Goal: Task Accomplishment & Management: Complete application form

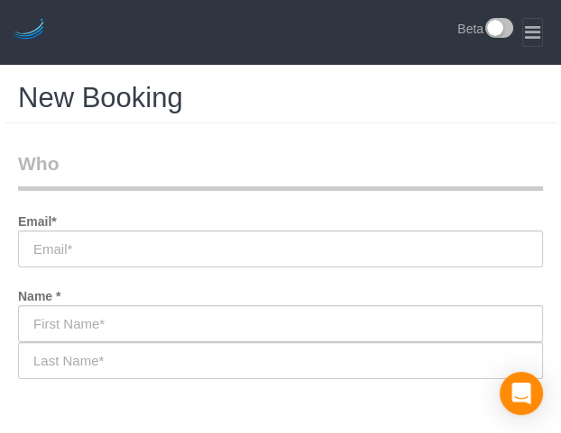
select select "object:2810"
click at [324, 158] on legend "Who" at bounding box center [280, 171] width 525 height 41
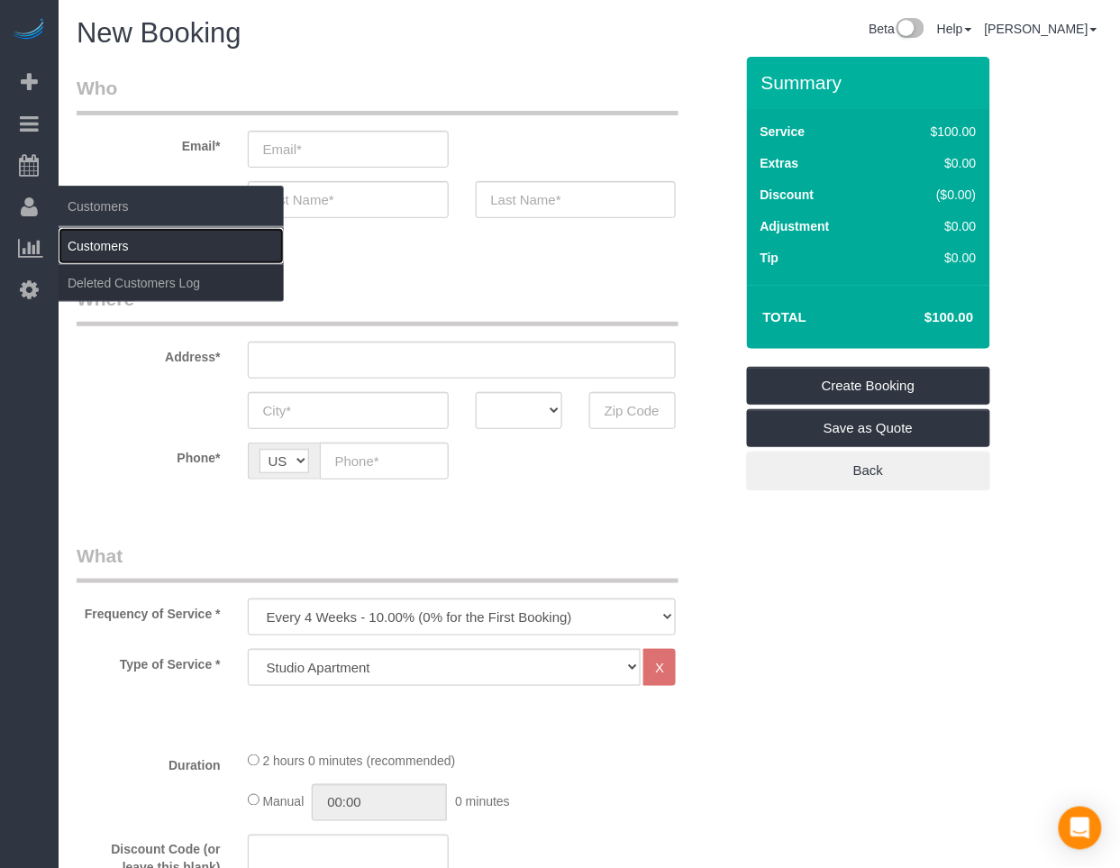
click at [97, 249] on link "Customers" at bounding box center [171, 246] width 225 height 36
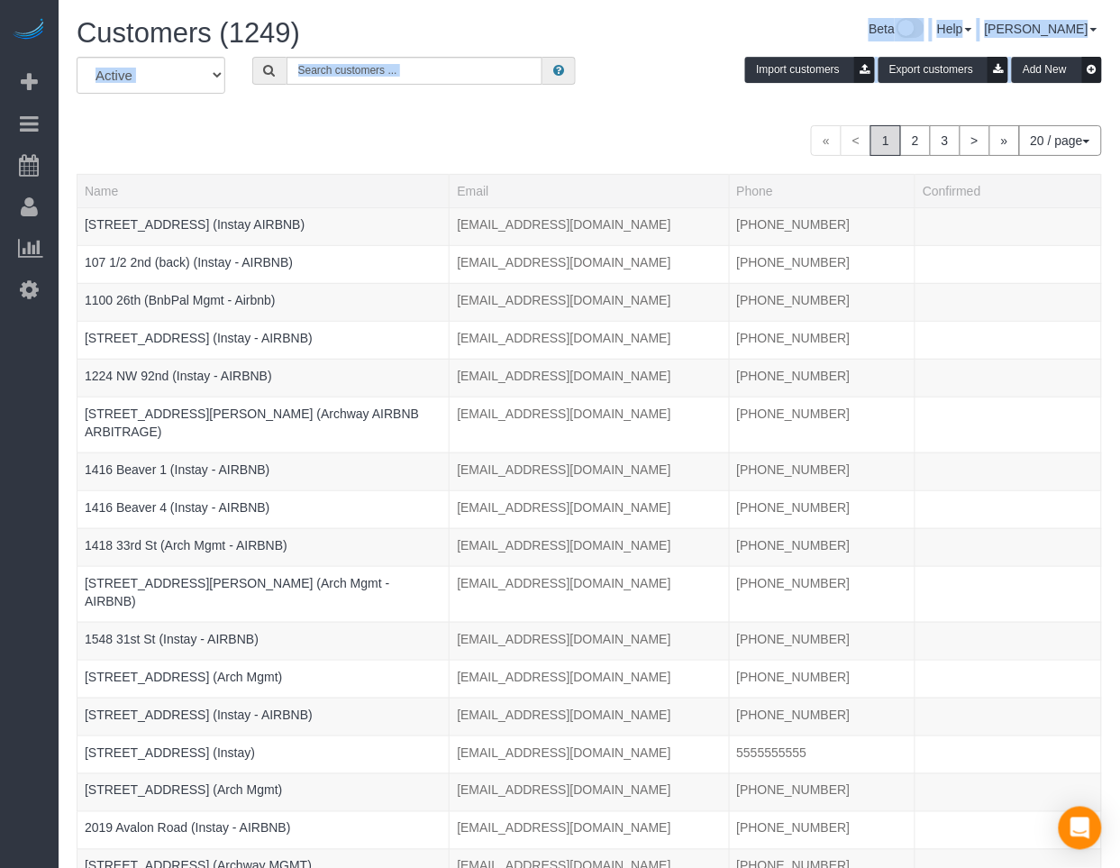
drag, startPoint x: 460, startPoint y: 133, endPoint x: 445, endPoint y: 38, distance: 96.6
click at [445, 38] on div "Customers (1249) Beta Help Help Docs Take a Tour Contact Support [PERSON_NAME] …" at bounding box center [590, 565] width 1062 height 1131
click at [454, 60] on input "text" at bounding box center [415, 71] width 256 height 28
paste input "[PERSON_NAME]"
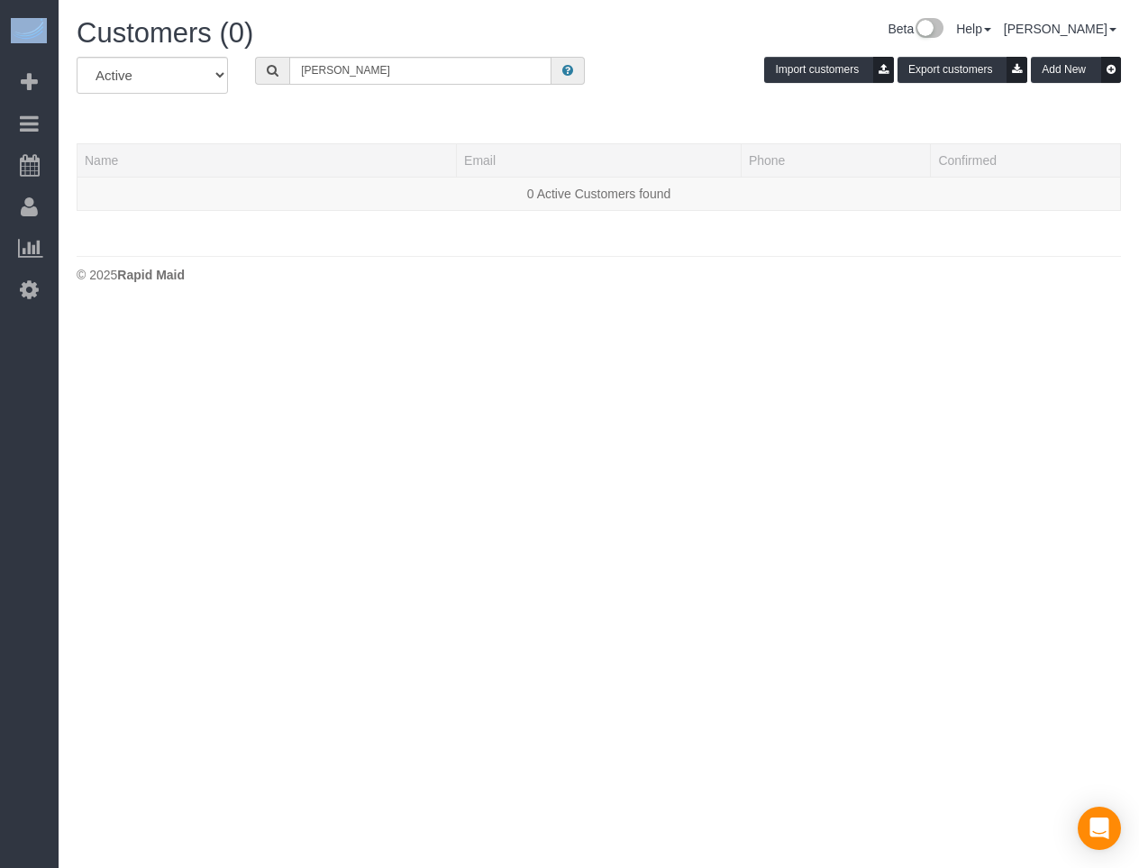
click at [0, 433] on html "Beta Add Booking Bookings Active Bookings Cancelled Bookings Quote Inquiries Do…" at bounding box center [569, 434] width 1139 height 868
click at [509, 77] on input "[PERSON_NAME]" at bounding box center [420, 71] width 262 height 28
paste input "4009"
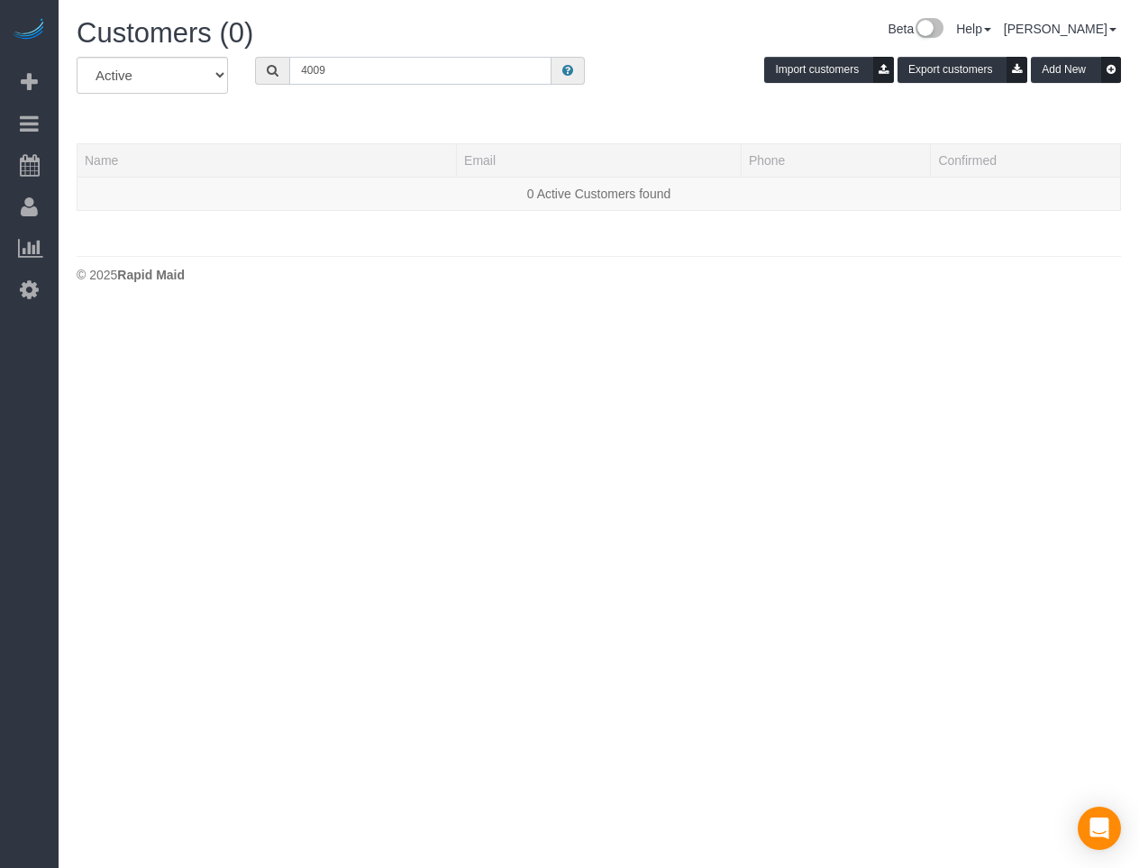
type input "[GEOGRAPHIC_DATA]"
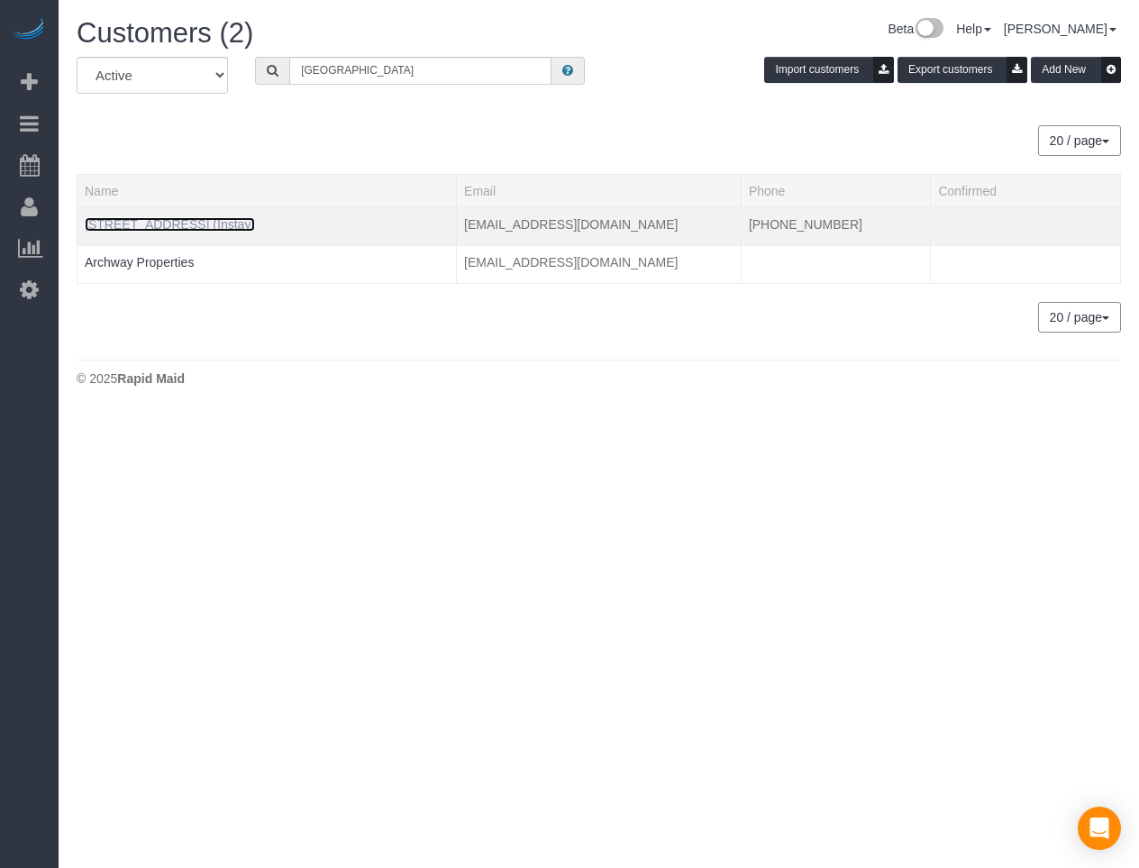
click at [207, 223] on link "[STREET_ADDRESS] (Instay)" at bounding box center [170, 224] width 170 height 14
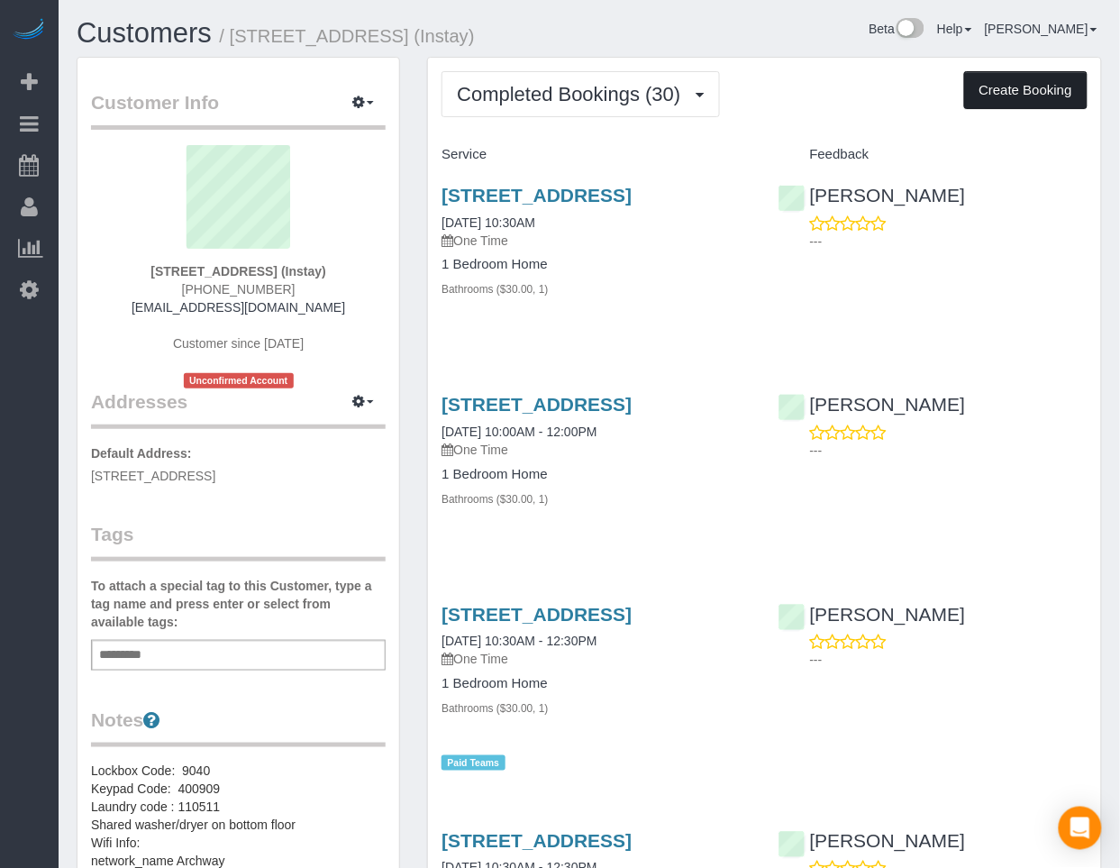
click at [560, 93] on button "Create Booking" at bounding box center [1025, 90] width 123 height 38
select select "IA"
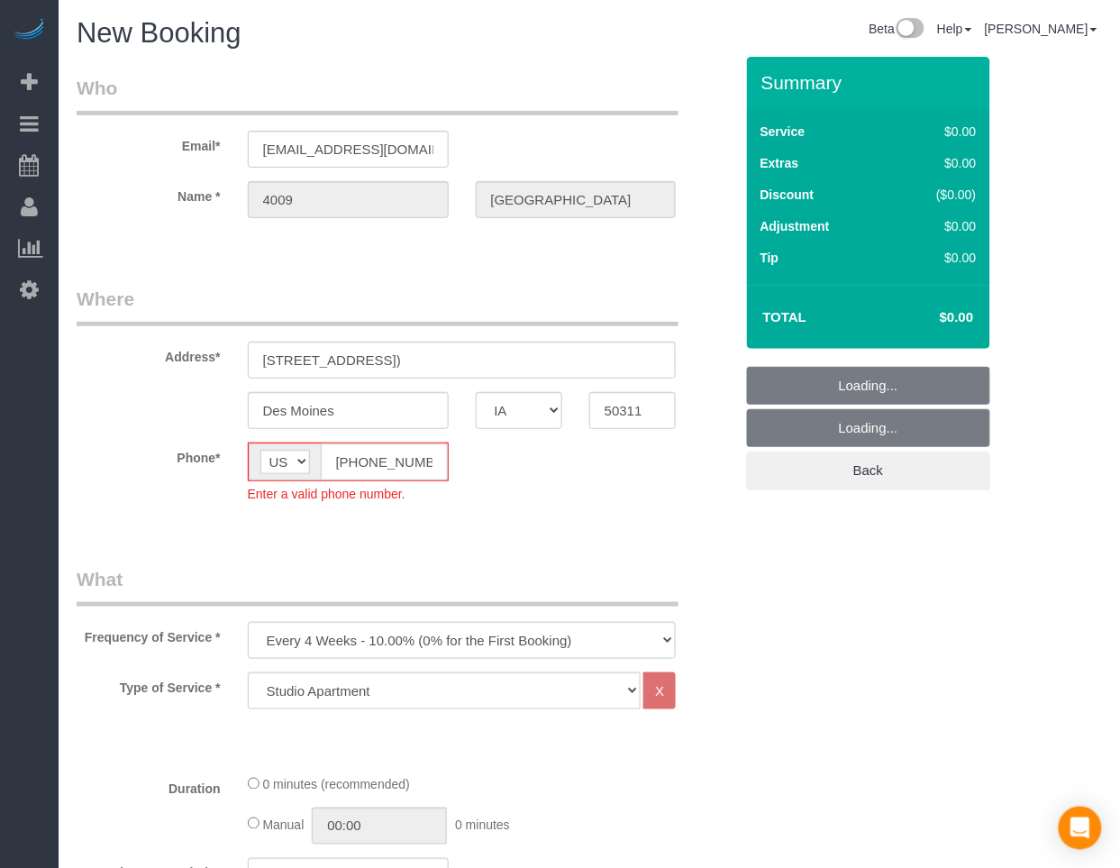
select select "object:4466"
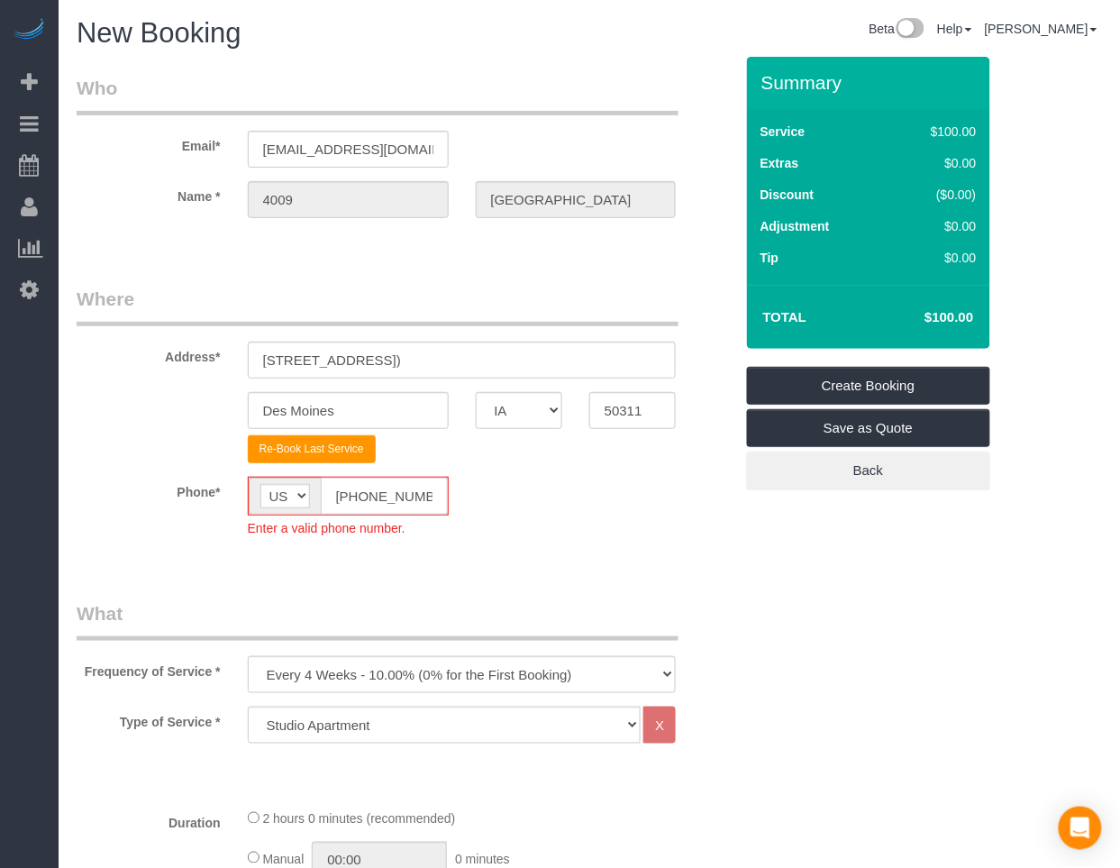
click at [354, 433] on input "[PHONE_NUMBER]" at bounding box center [384, 496] width 127 height 37
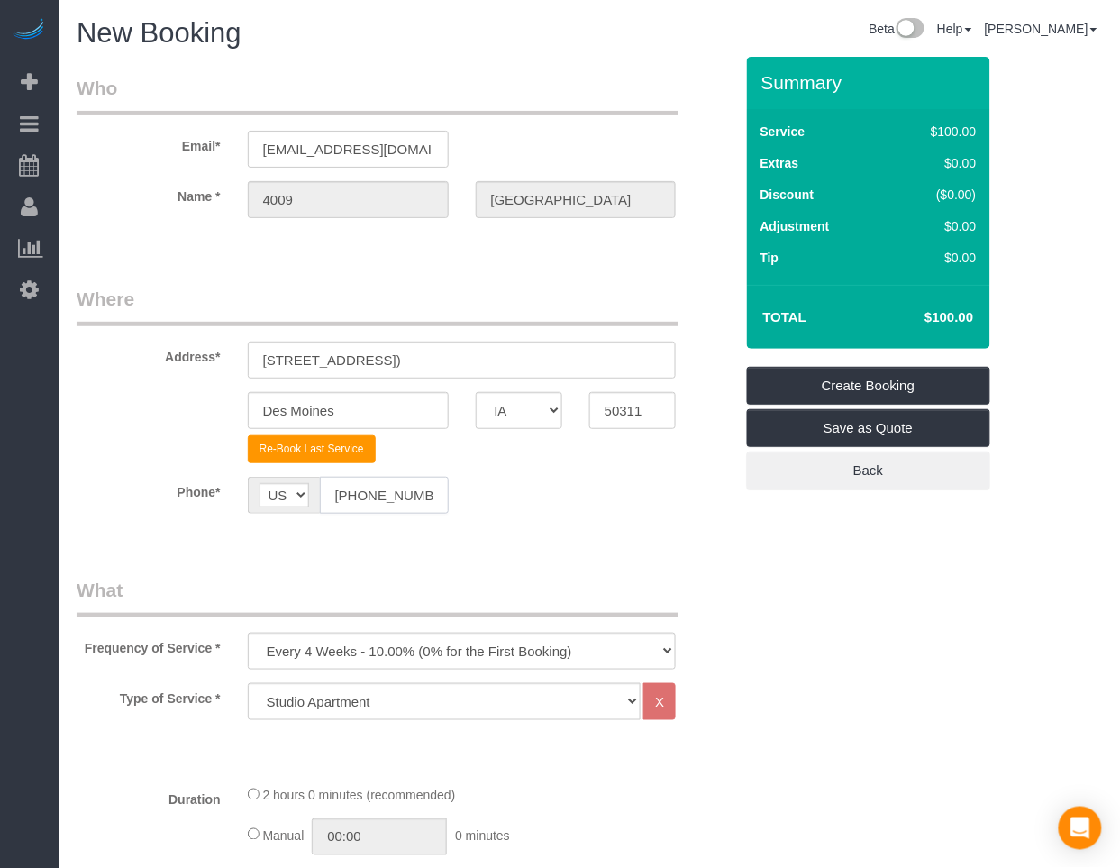
type input "[PHONE_NUMBER]"
click at [497, 433] on select "Every 6 Weeks (0% for the First Booking) One Time Every 8 Weeks (0% for the Fir…" at bounding box center [462, 651] width 429 height 37
select select "object:4468"
click at [248, 433] on select "Every 6 Weeks (0% for the First Booking) One Time Every 8 Weeks (0% for the Fir…" at bounding box center [462, 651] width 429 height 37
click at [449, 433] on select "Studio Apartment 1 Bedroom Home 2 Bedroom Home 3 Bedroom Home 4 Bedroom Home 5 …" at bounding box center [445, 701] width 394 height 37
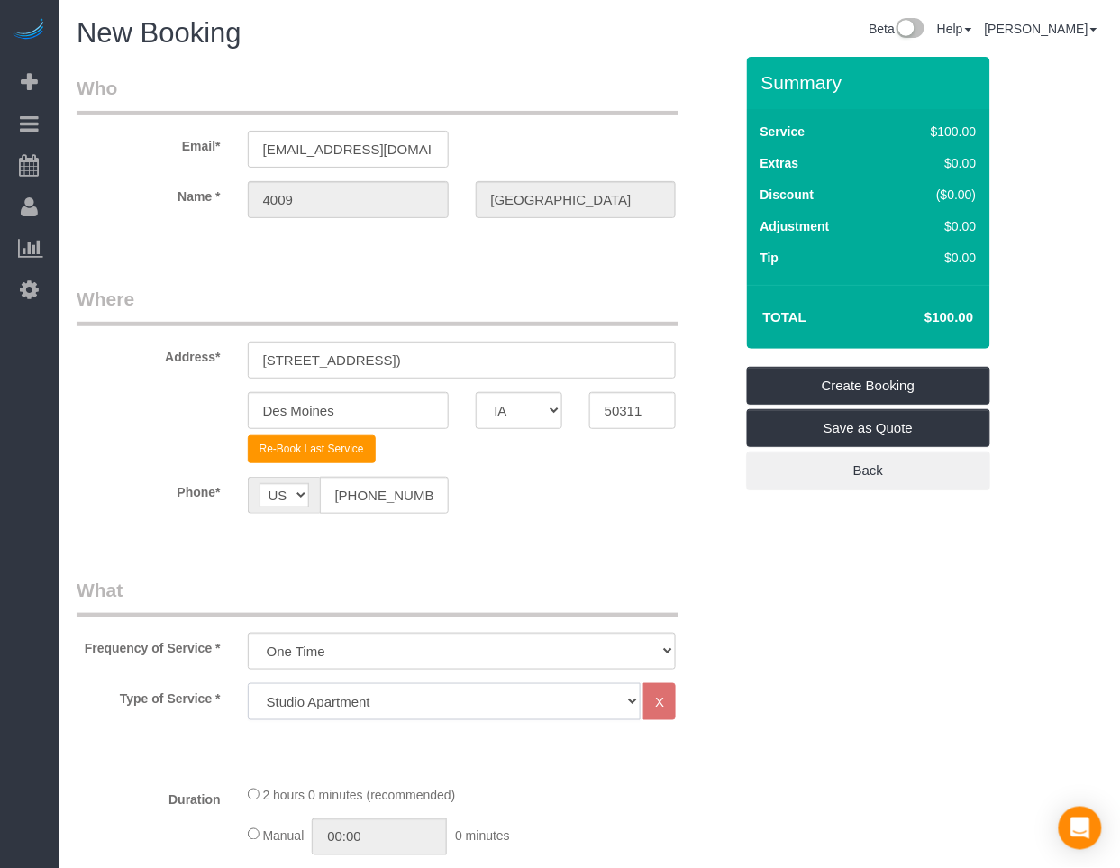
select select "25"
click at [248, 433] on select "Studio Apartment 1 Bedroom Home 2 Bedroom Home 3 Bedroom Home 4 Bedroom Home 5 …" at bounding box center [445, 701] width 394 height 37
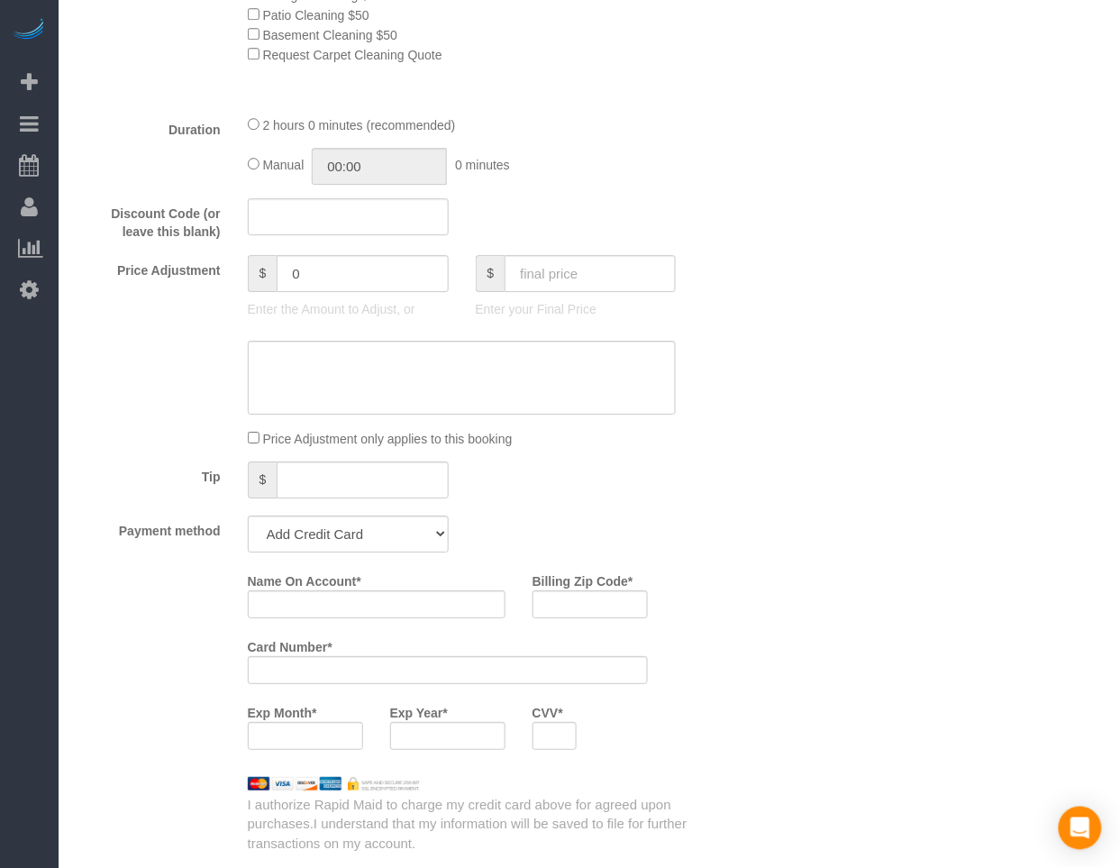
scroll to position [1128, 0]
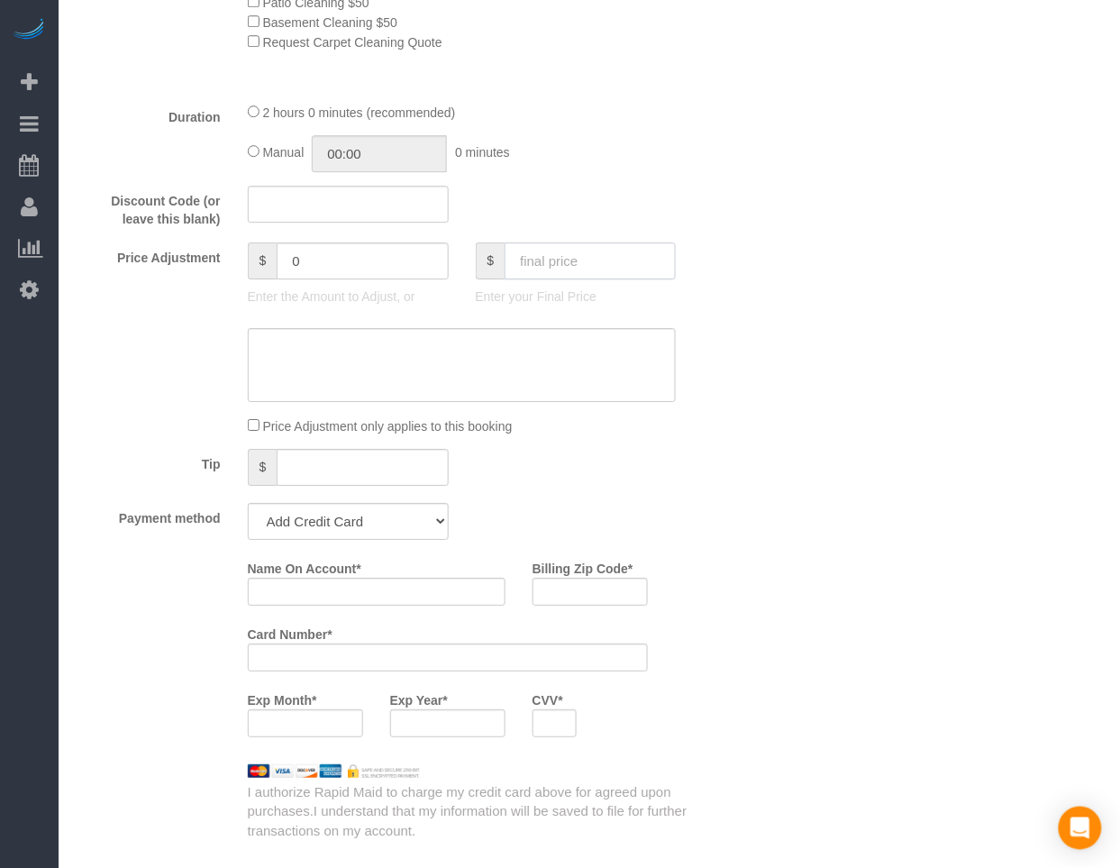
click at [560, 279] on input "text" at bounding box center [590, 260] width 171 height 37
type input "75"
click at [560, 433] on div "Who Email* [EMAIL_ADDRESS][DOMAIN_NAME] Name * 4009 [GEOGRAPHIC_DATA] Where Add…" at bounding box center [590, 435] width 1026 height 3015
type input "-64"
click at [406, 433] on select "Add Credit Card Cash Check Paypal" at bounding box center [348, 521] width 201 height 37
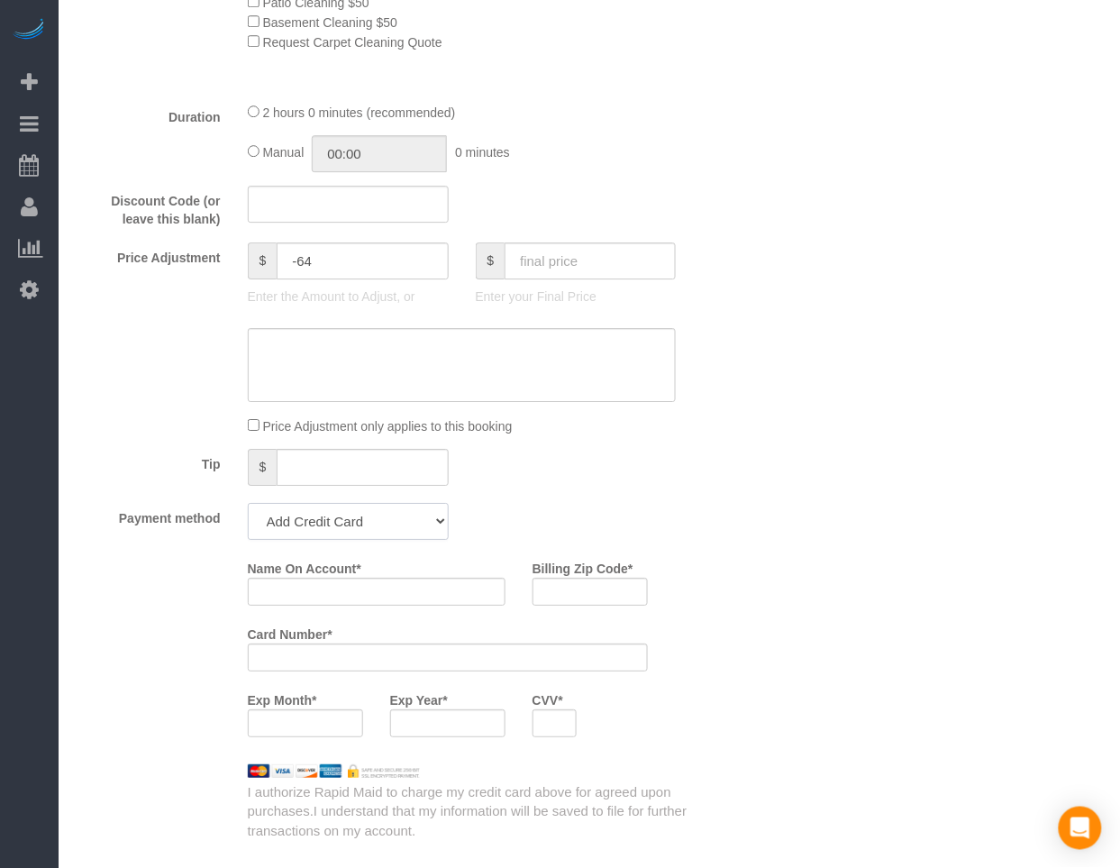
select select "string:check"
click at [248, 433] on select "Add Credit Card Cash Check Paypal" at bounding box center [348, 521] width 201 height 37
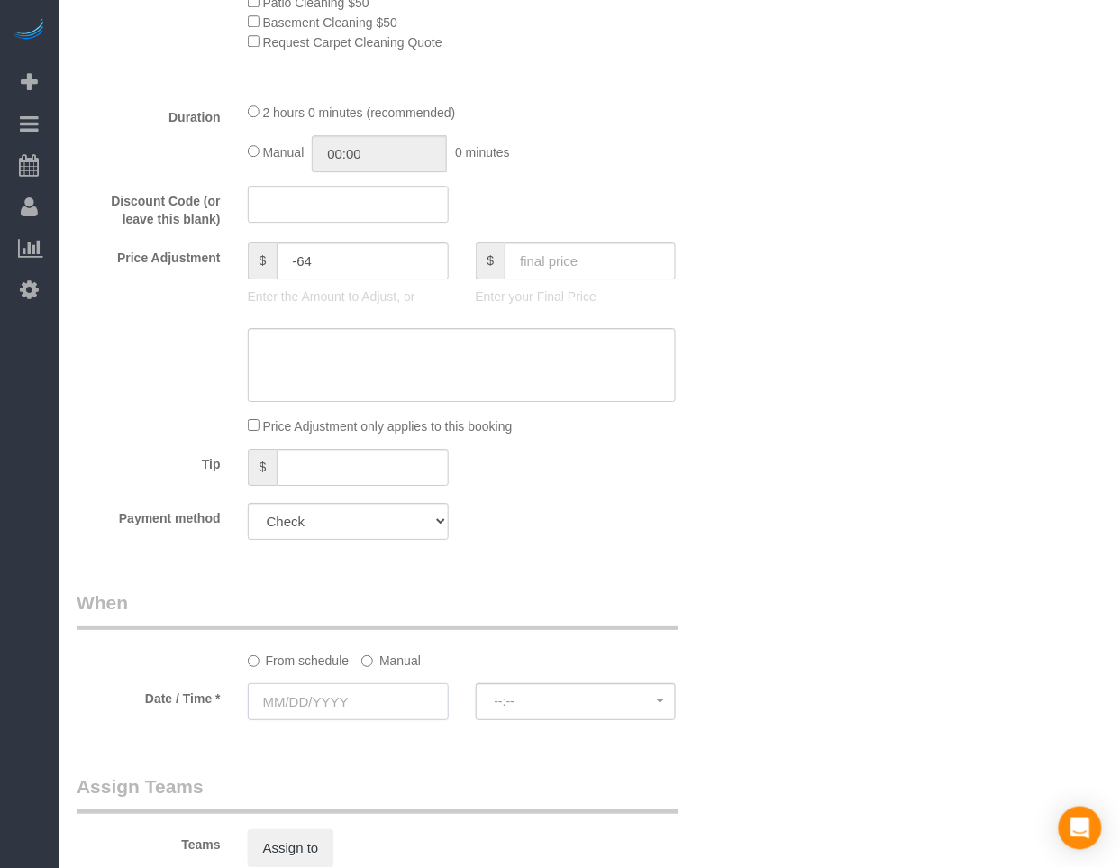
click at [337, 433] on input "text" at bounding box center [348, 701] width 201 height 37
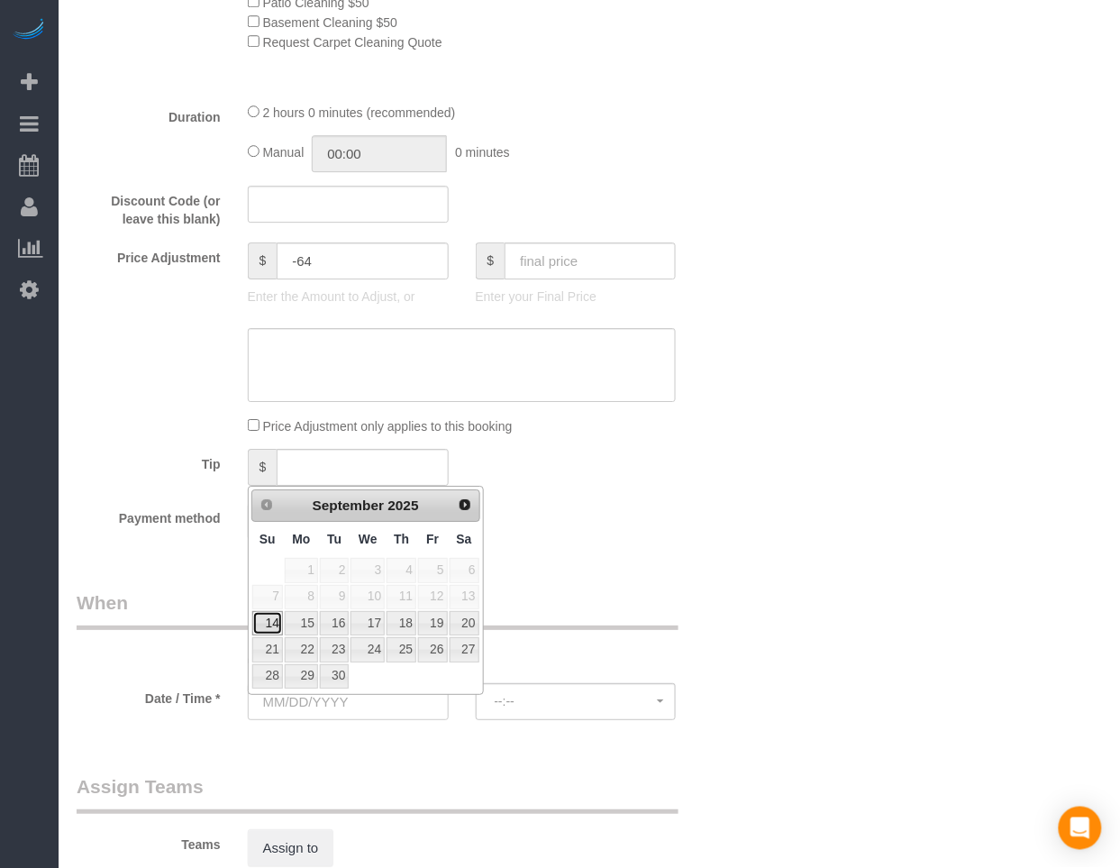
click at [267, 433] on link "14" at bounding box center [267, 623] width 31 height 24
type input "[DATE]"
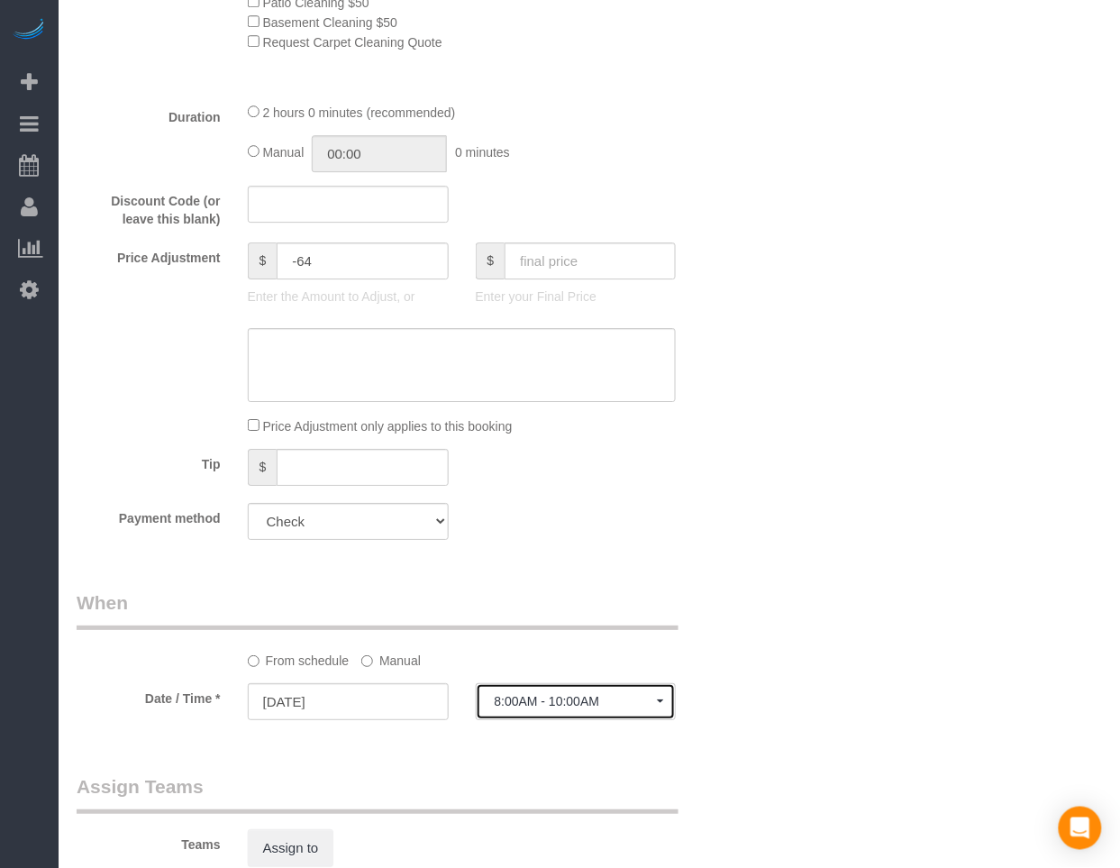
click at [524, 433] on span "8:00AM - 10:00AM" at bounding box center [576, 701] width 163 height 14
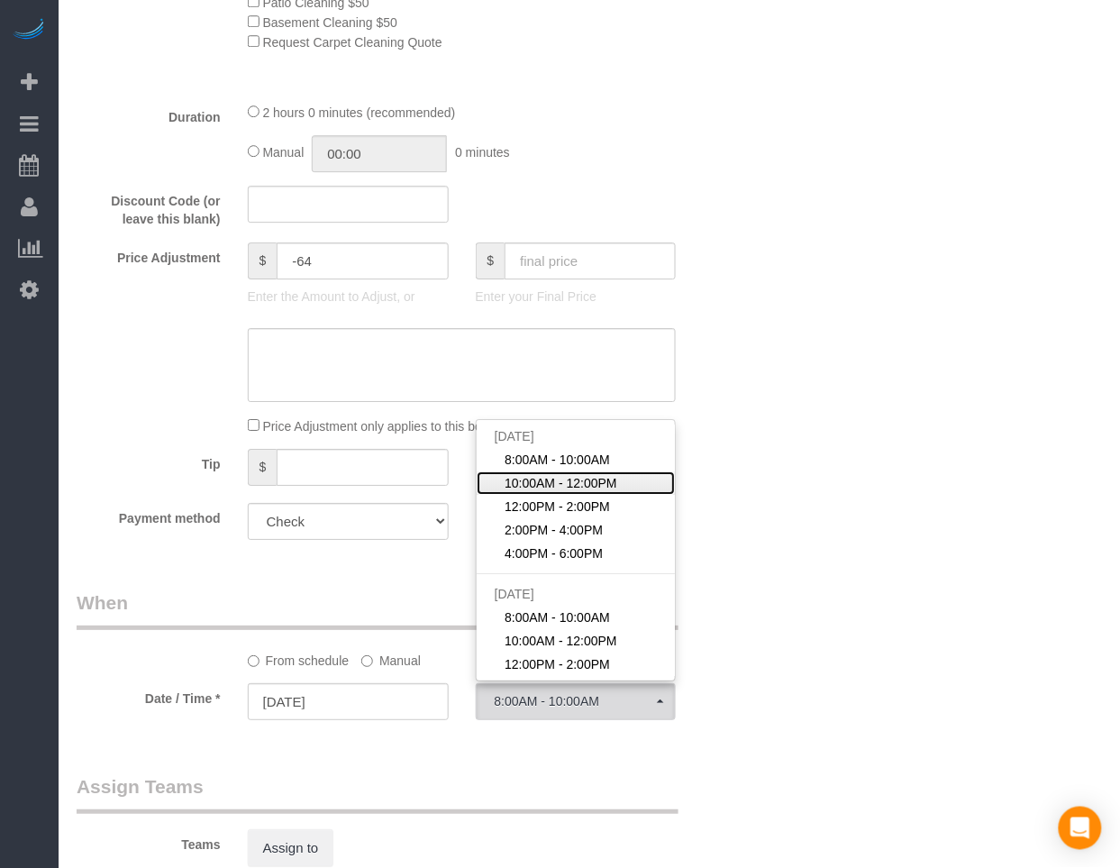
click at [560, 433] on span "10:00AM - 12:00PM" at bounding box center [561, 483] width 113 height 18
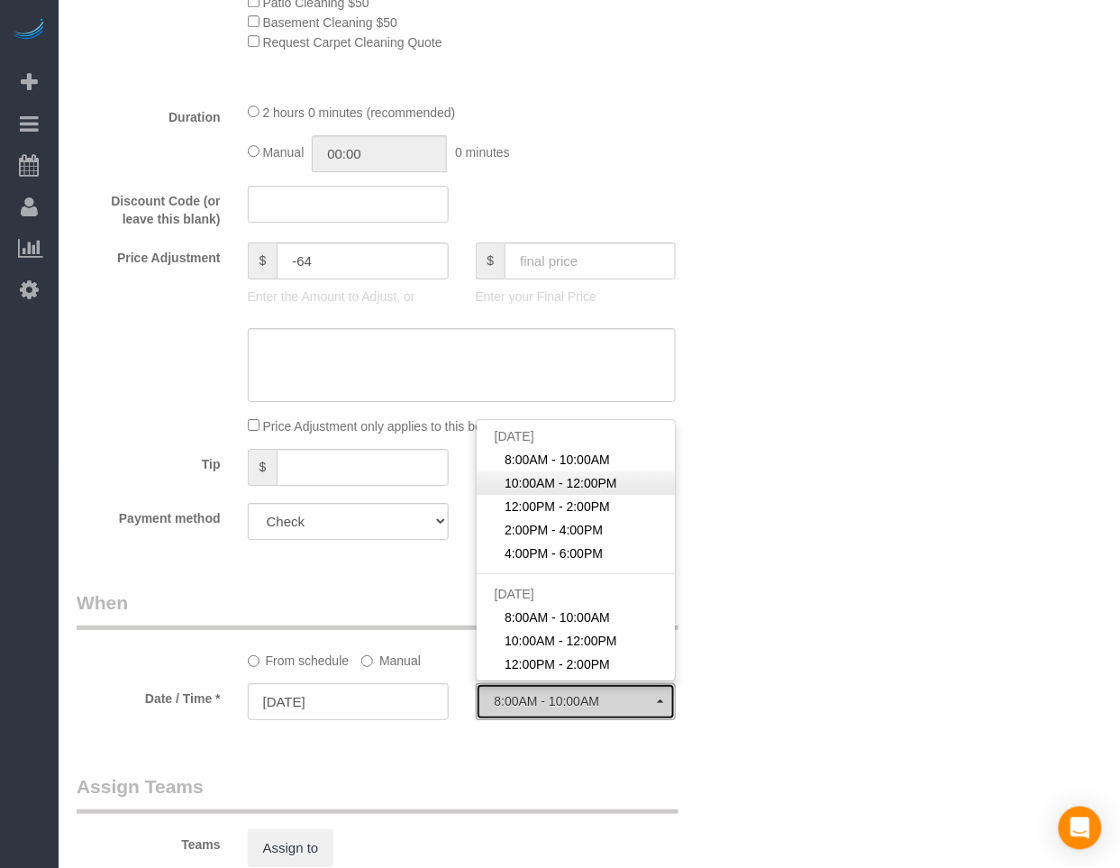
select select "spot27"
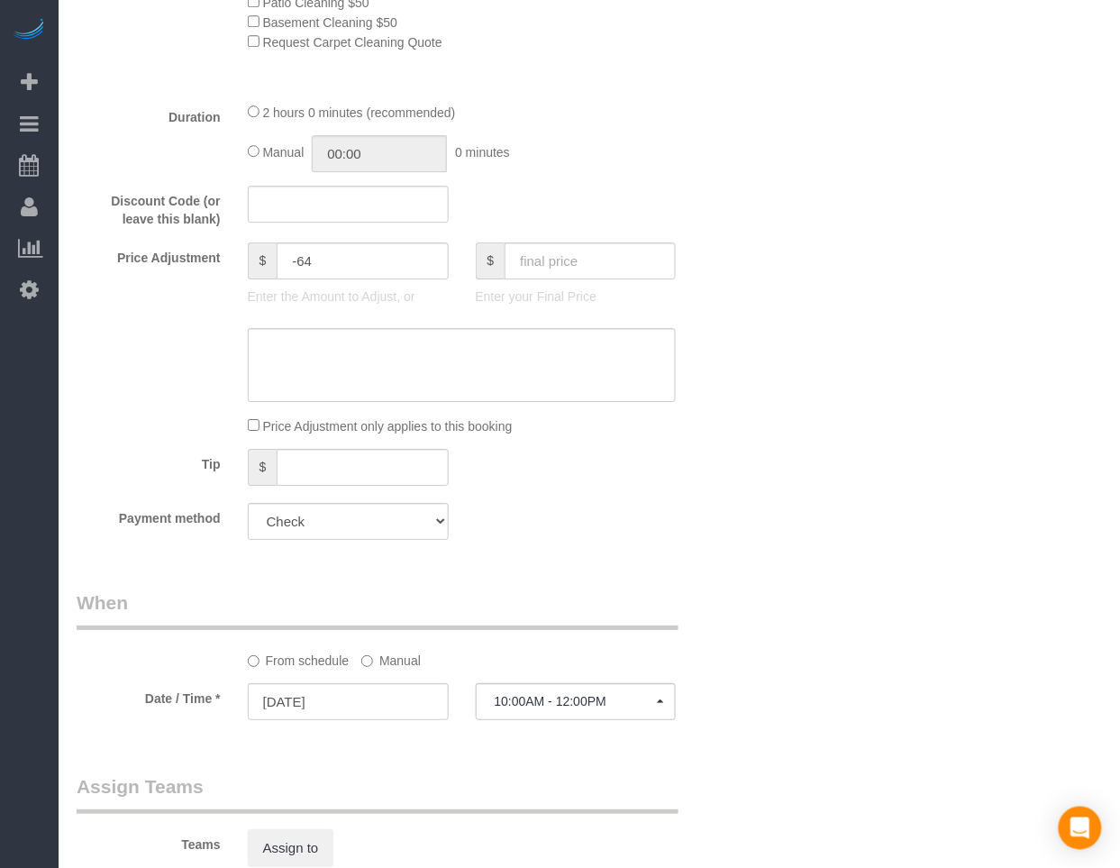
click at [395, 433] on label "Manual" at bounding box center [390, 657] width 59 height 24
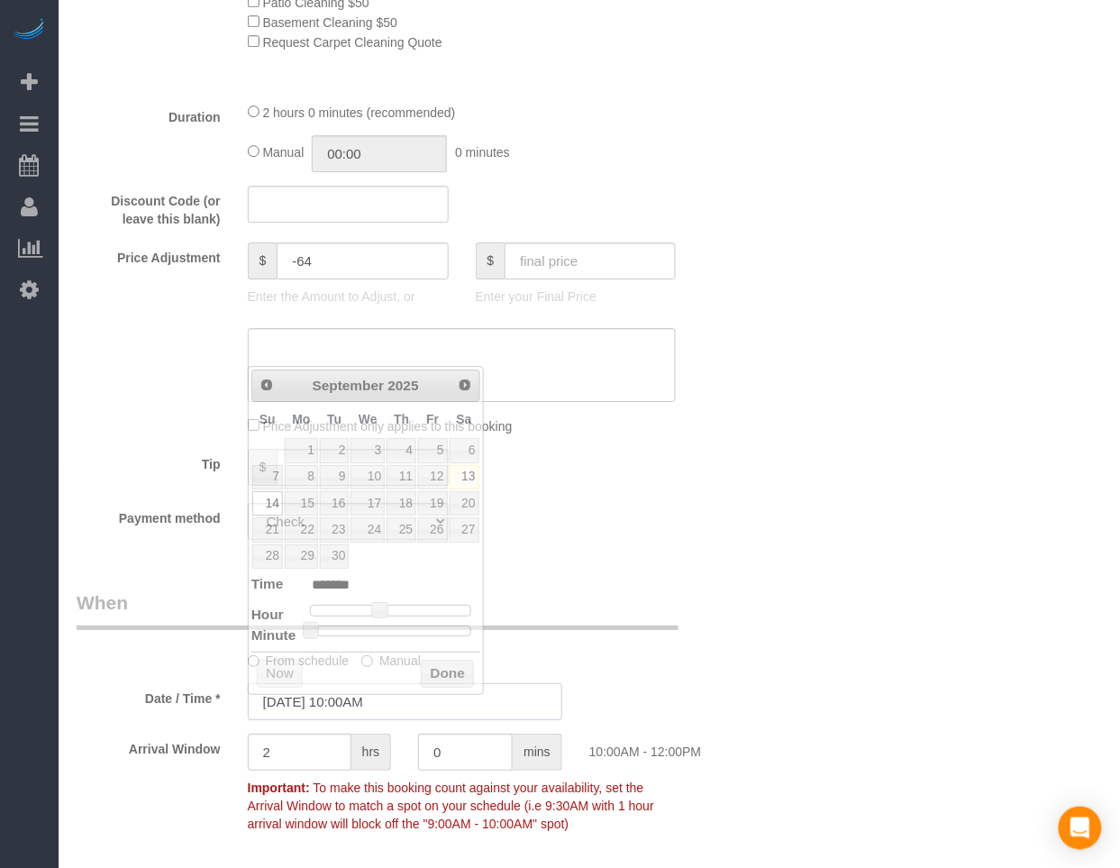
click at [405, 433] on input "[DATE] 10:00AM" at bounding box center [405, 701] width 315 height 37
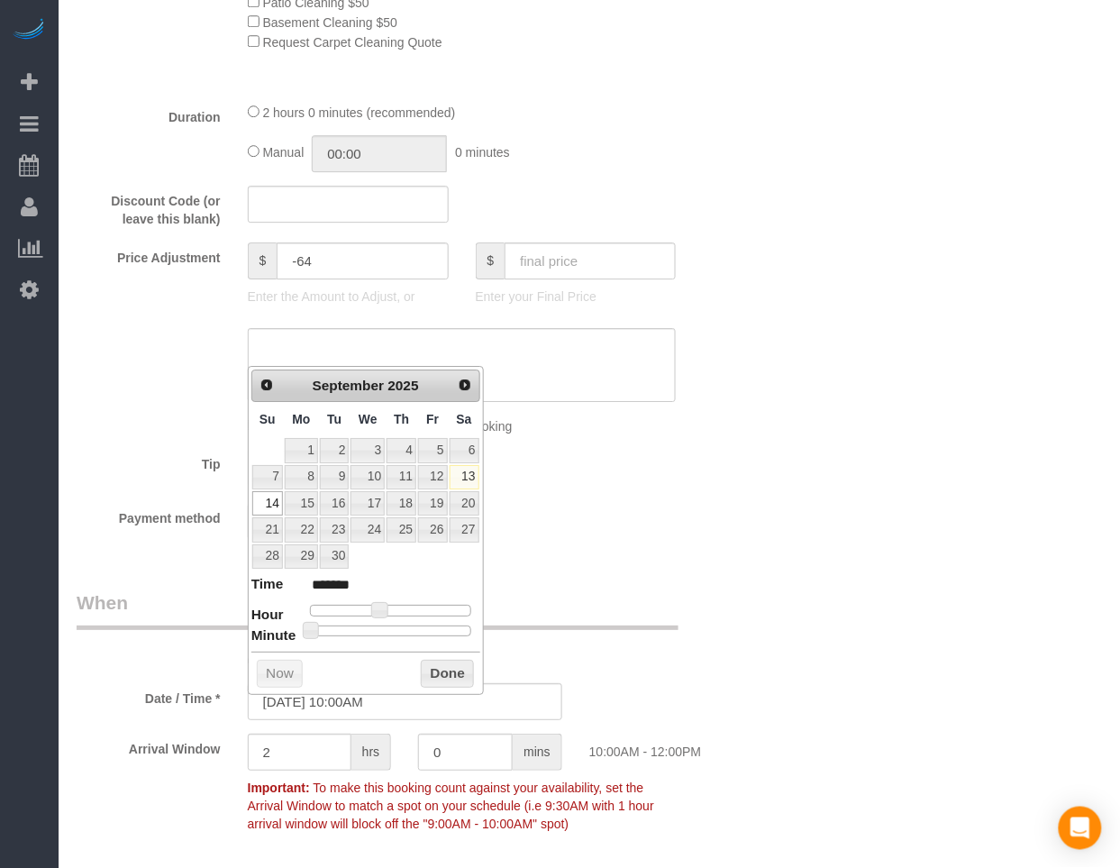
type input "[DATE] 10:30AM"
type input "*******"
click at [393, 433] on div at bounding box center [390, 630] width 161 height 11
click at [436, 433] on button "Done" at bounding box center [447, 674] width 53 height 29
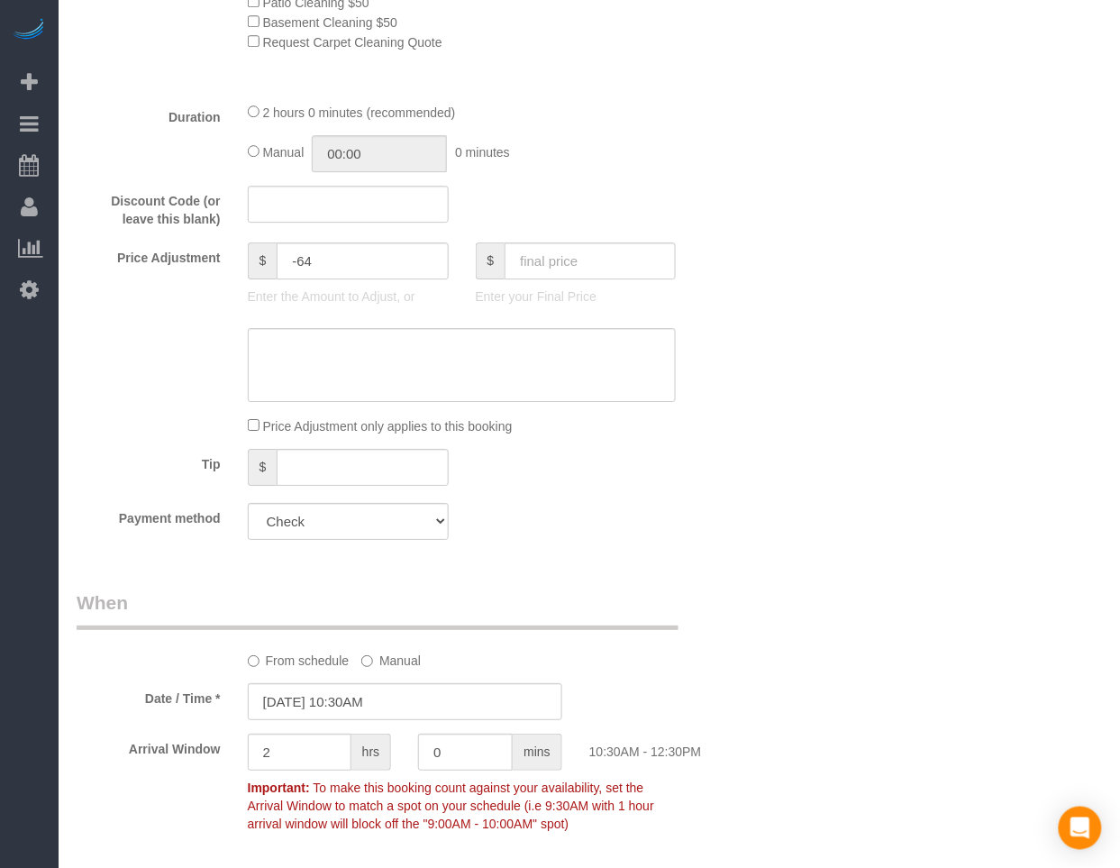
click at [560, 433] on div "From schedule Manual" at bounding box center [405, 629] width 684 height 80
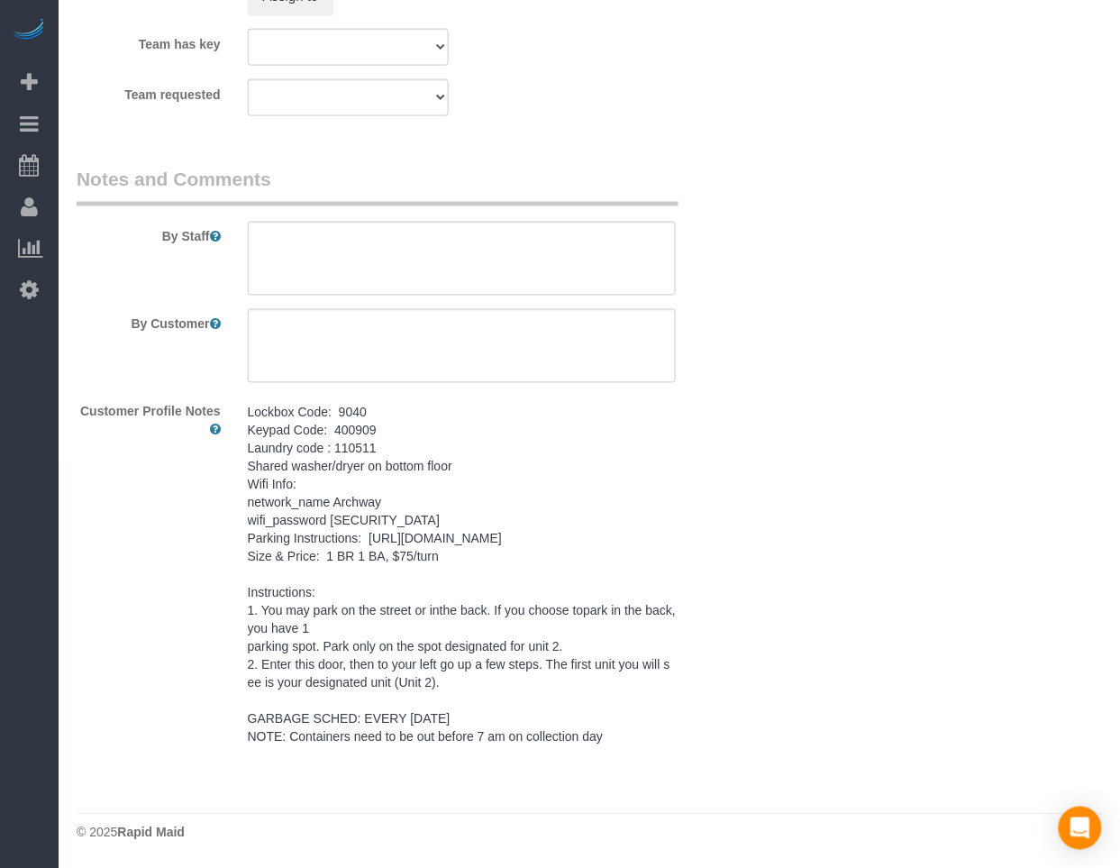
click at [527, 433] on pre "Lockbox Code: 9040 Keypad Code: 400909 Laundry code : 110511 Shared washer/drye…" at bounding box center [462, 575] width 429 height 342
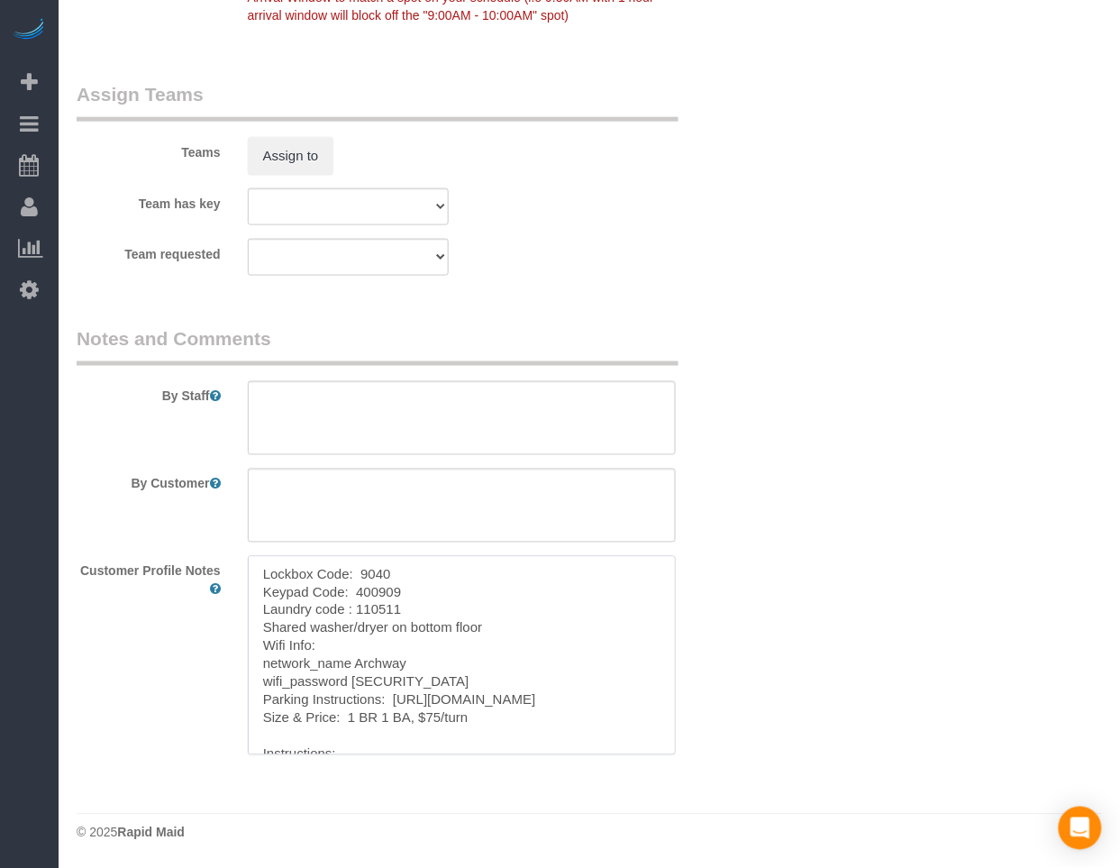
click at [527, 433] on textarea "Lockbox Code: 9040 Keypad Code: 400909 Laundry code : 110511 Shared washer/drye…" at bounding box center [462, 655] width 429 height 199
paste textarea "Lockbox Code: 9040 Keypad Code: 400909 Laundry code : 110511 Shared washer/drye…"
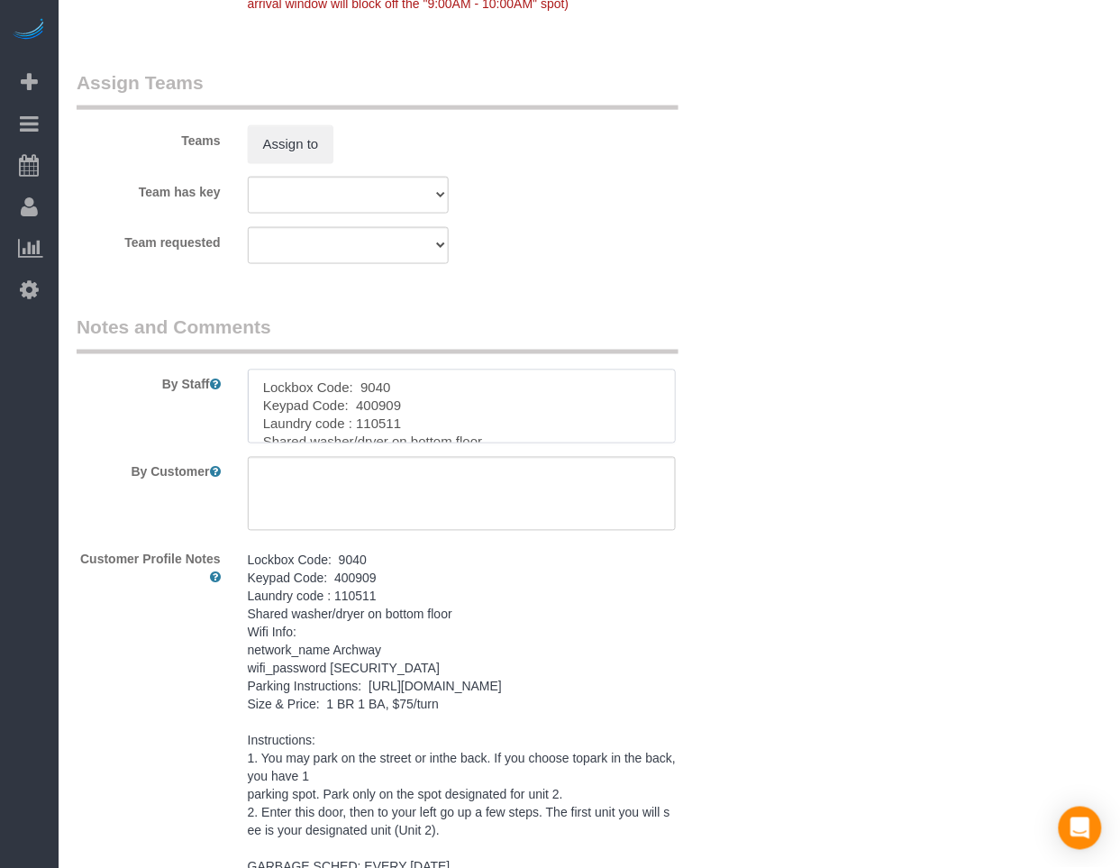
click at [560, 400] on textarea at bounding box center [462, 406] width 429 height 74
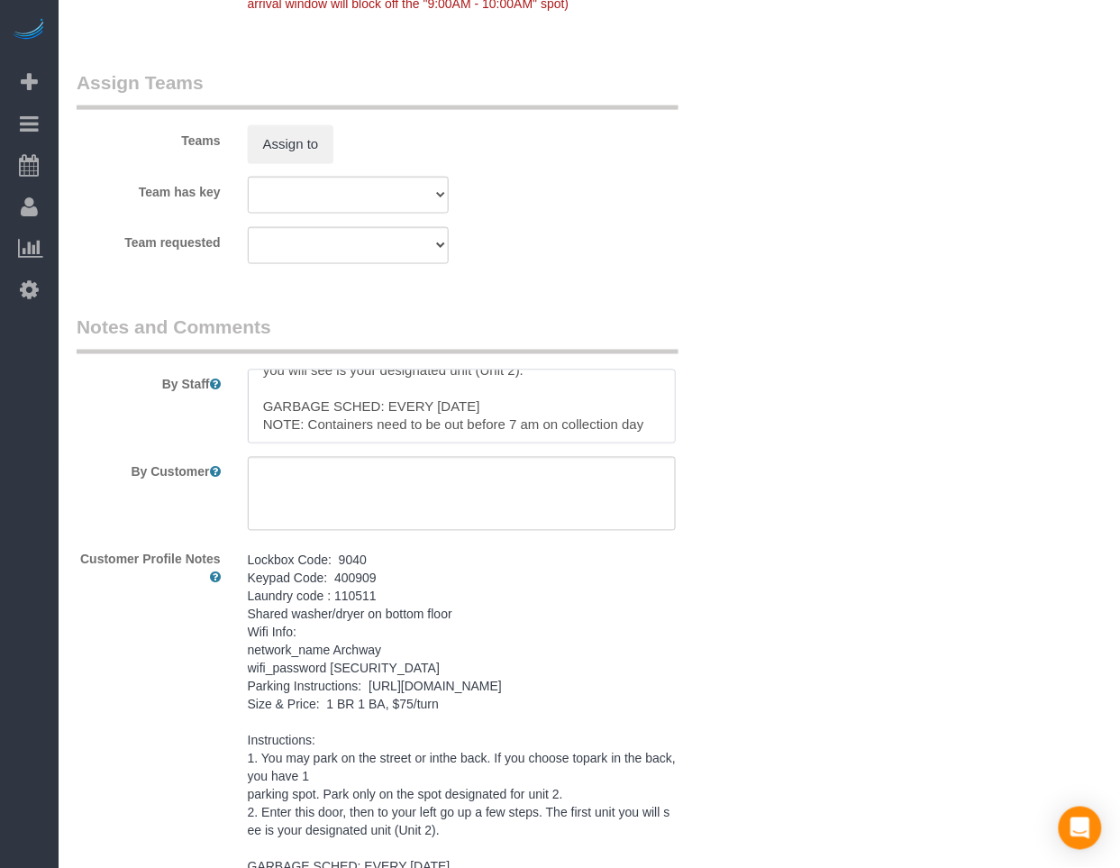
type textarea "Lockbox Code: 9040 Keypad Code: 400909 Laundry code : 110511 Shared washer/drye…"
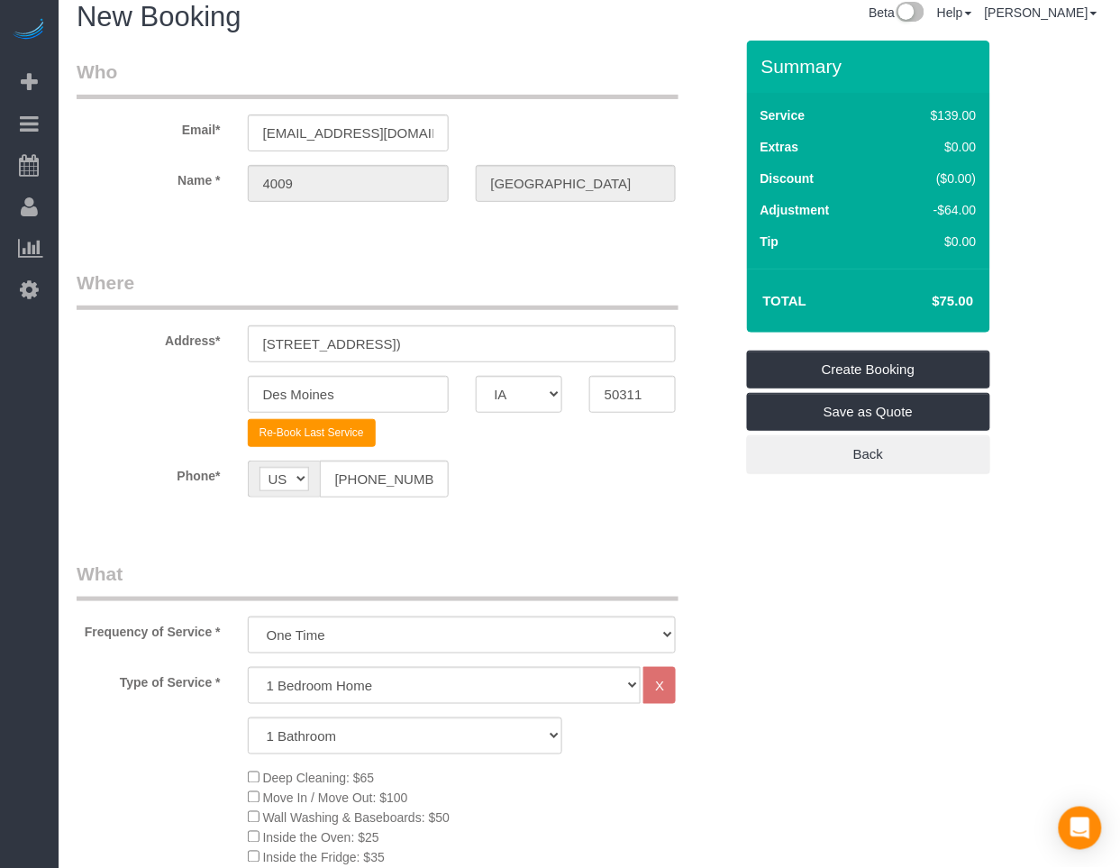
scroll to position [0, 0]
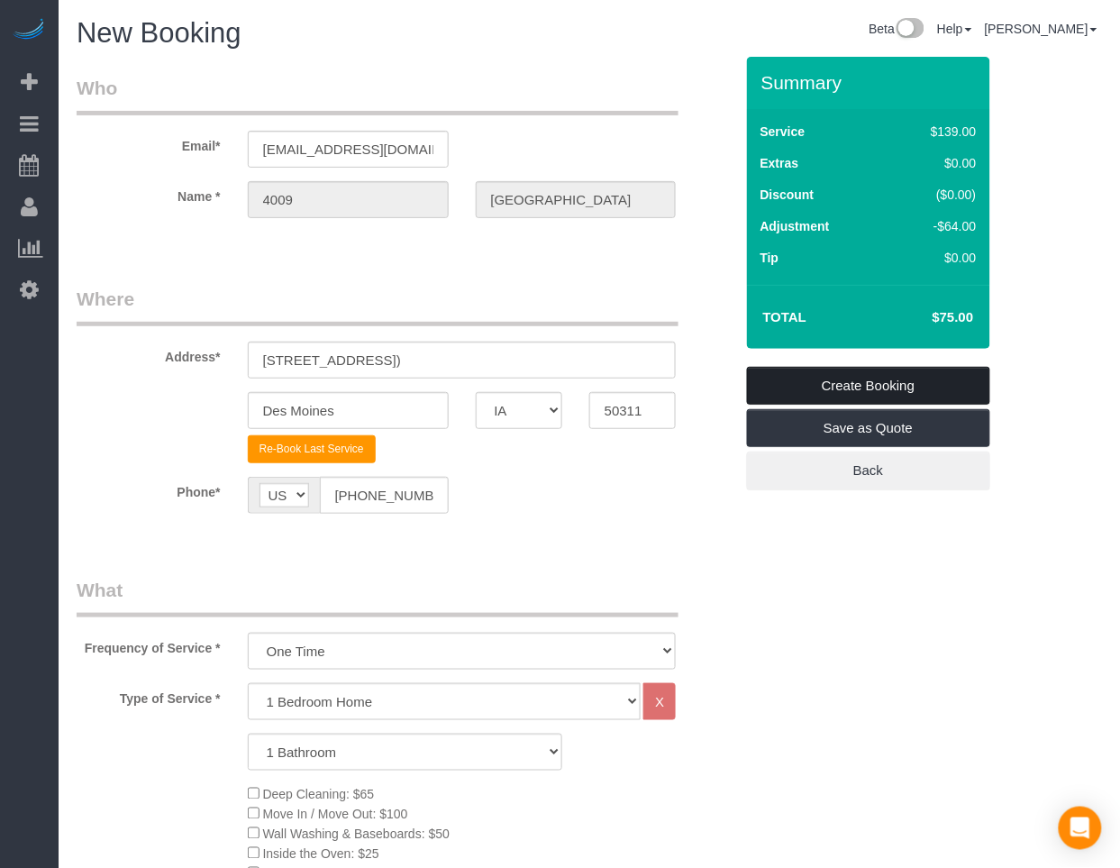
click at [560, 377] on link "Create Booking" at bounding box center [868, 386] width 243 height 38
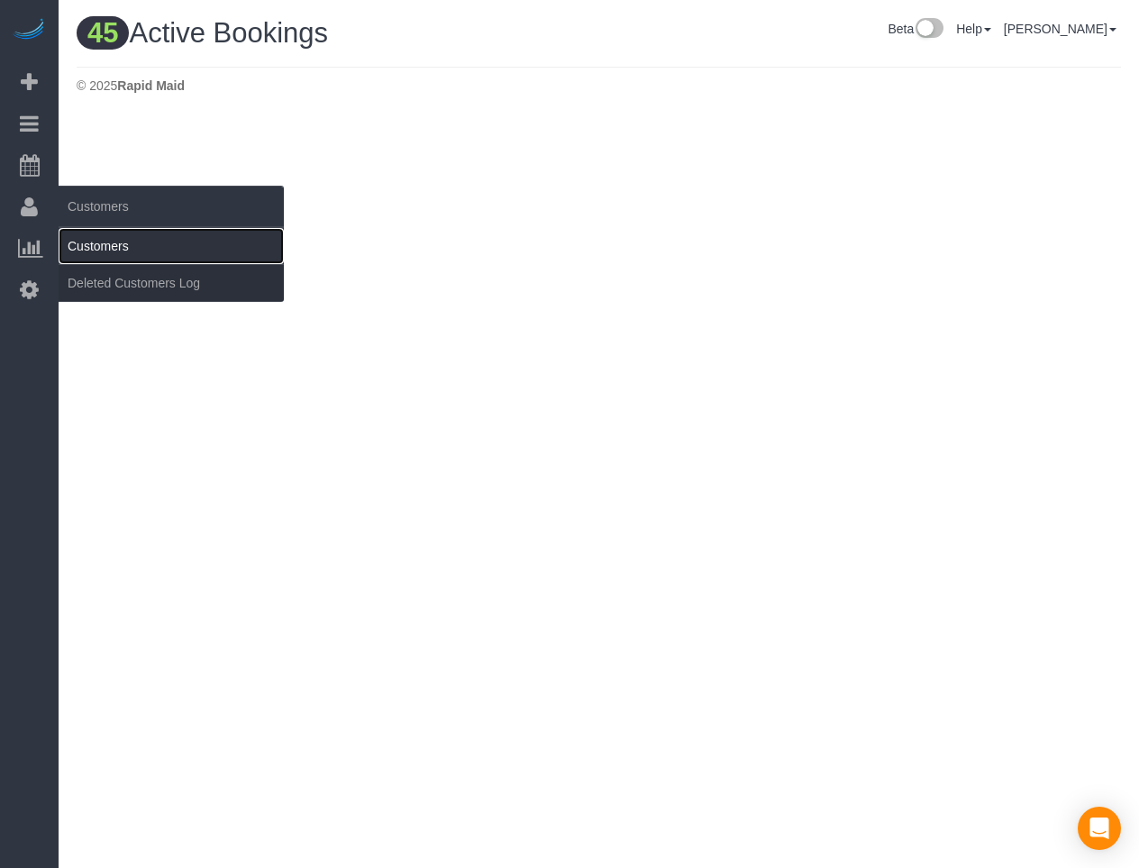
click at [112, 245] on link "Customers" at bounding box center [171, 246] width 225 height 36
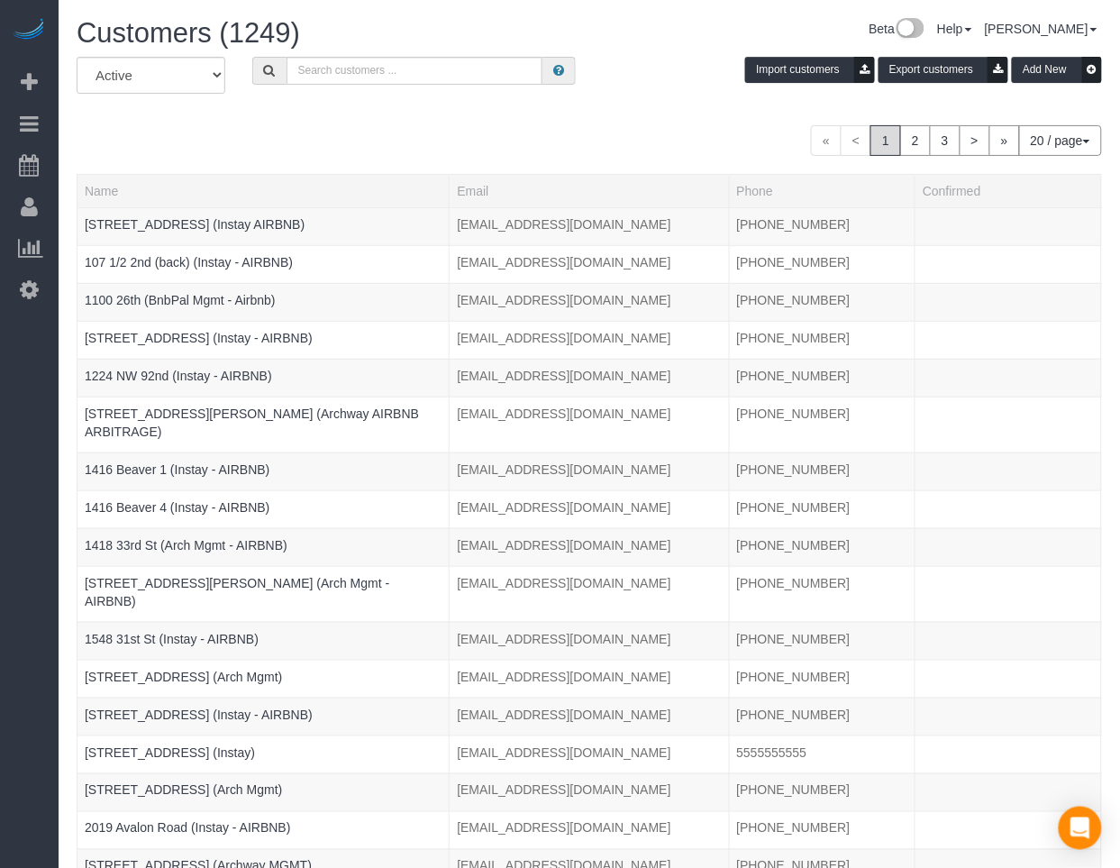
click at [53, 415] on div "Beta Add Booking Bookings Active Bookings Cancelled Bookings Quote Inquiries Do…" at bounding box center [29, 434] width 59 height 868
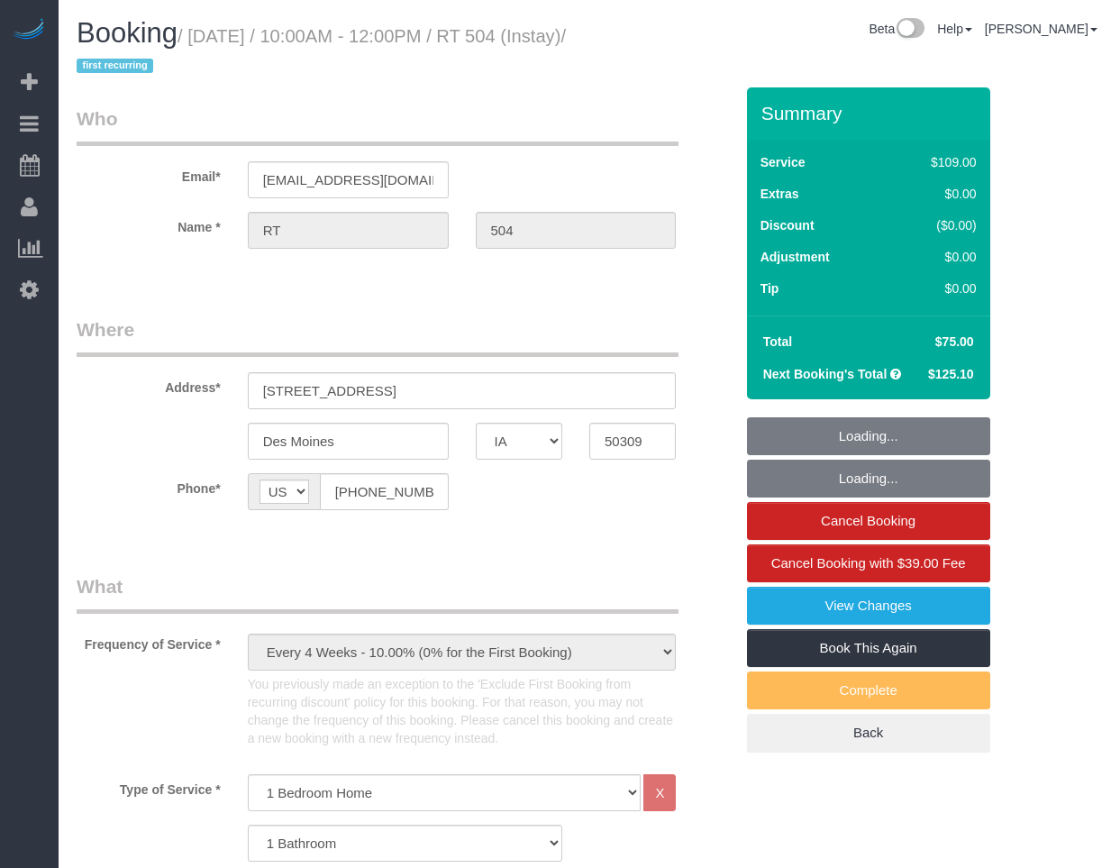
select select "IA"
select select "spot1"
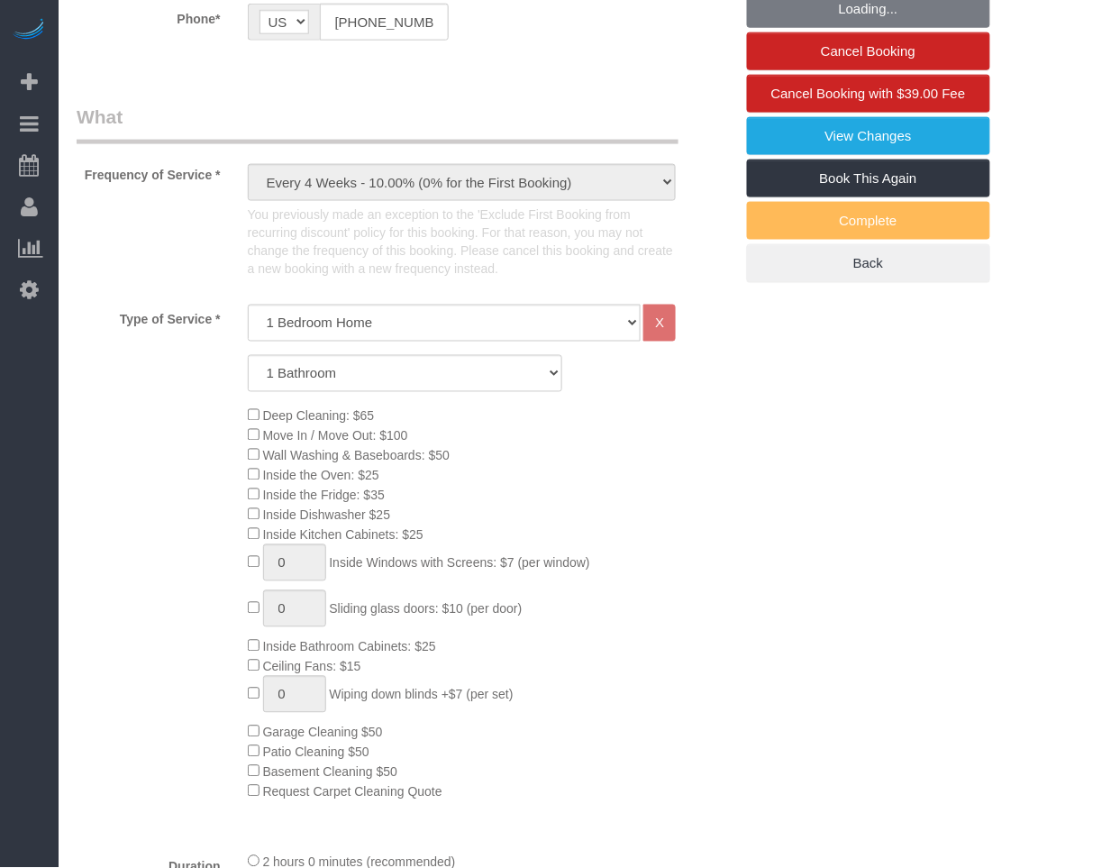
scroll to position [470, 0]
select select "object:747"
